Goal: Navigation & Orientation: Find specific page/section

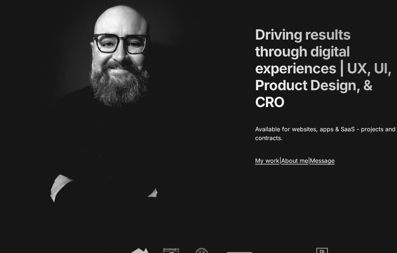
scroll to position [74, 0]
click at [269, 164] on link "My work" at bounding box center [267, 161] width 24 height 8
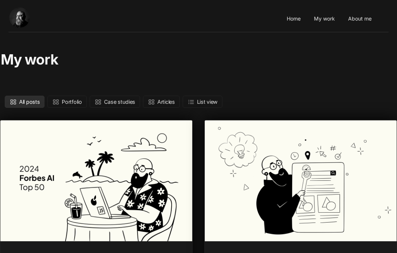
click at [367, 19] on link "About me" at bounding box center [360, 19] width 28 height 20
click at [327, 21] on link "My work" at bounding box center [324, 19] width 25 height 20
click at [293, 16] on link "Home" at bounding box center [293, 19] width 18 height 20
